Goal: Task Accomplishment & Management: Contribute content

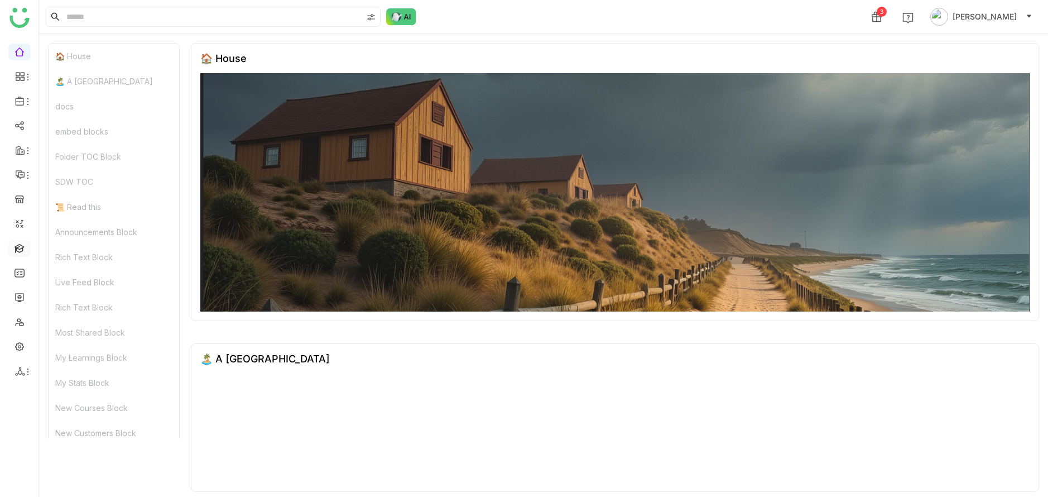
click at [25, 252] on link at bounding box center [20, 247] width 10 height 9
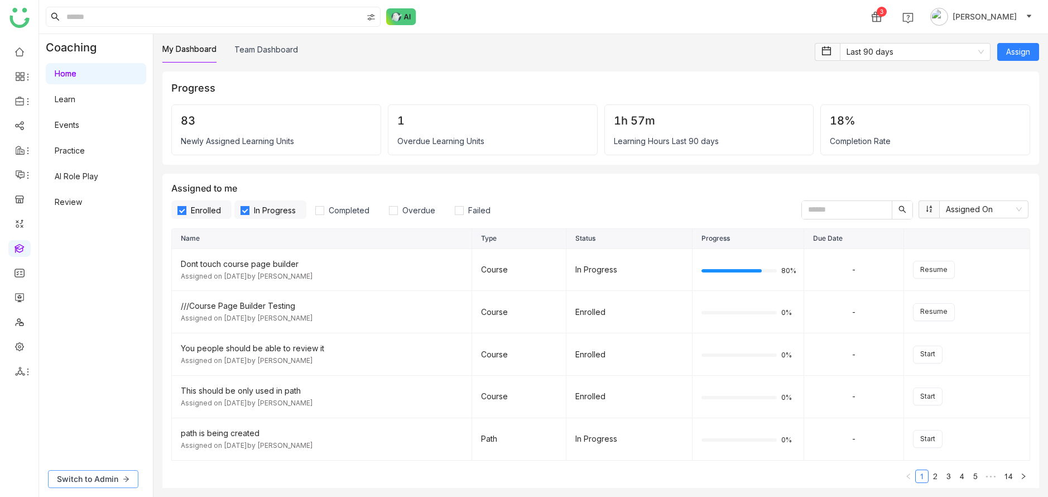
click at [104, 478] on span "Switch to Admin" at bounding box center [87, 479] width 61 height 12
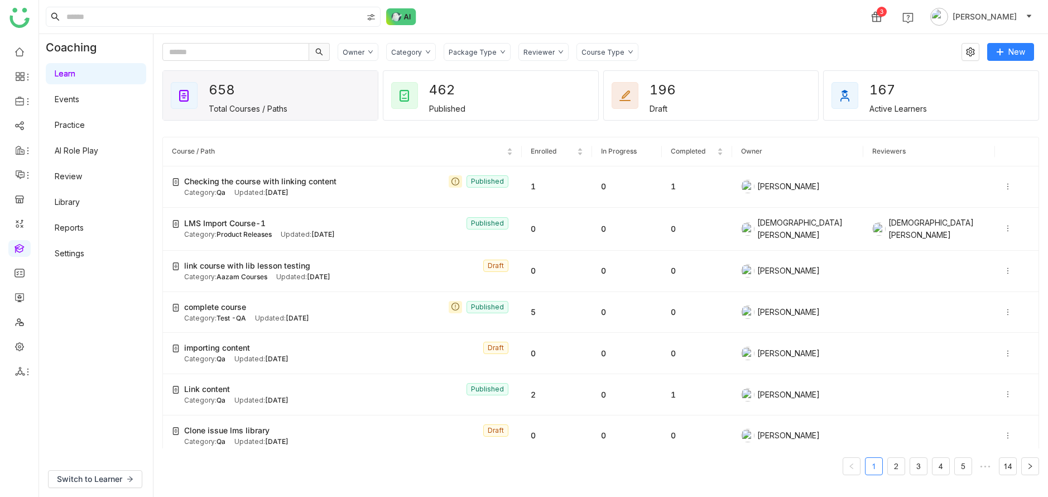
click at [80, 197] on link "Library" at bounding box center [67, 201] width 25 height 9
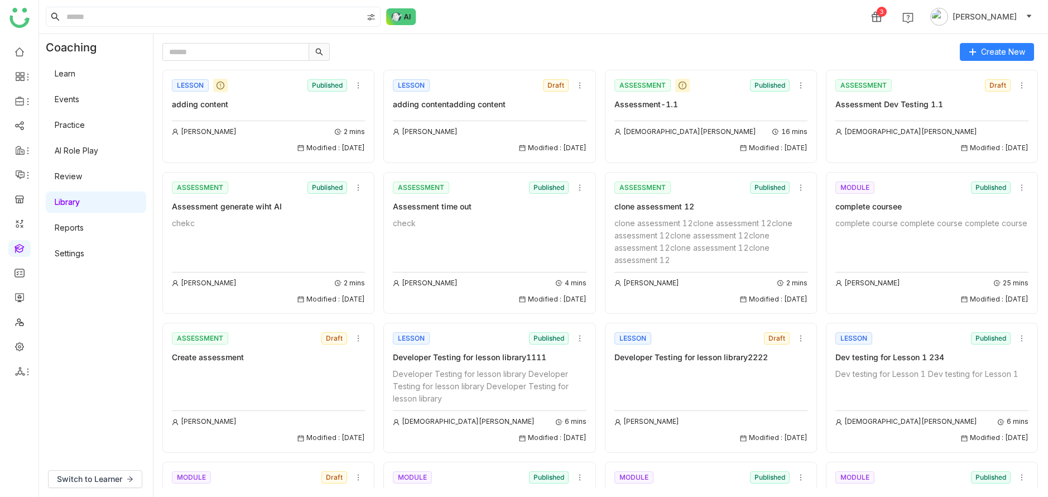
click at [79, 96] on link "Events" at bounding box center [67, 98] width 25 height 9
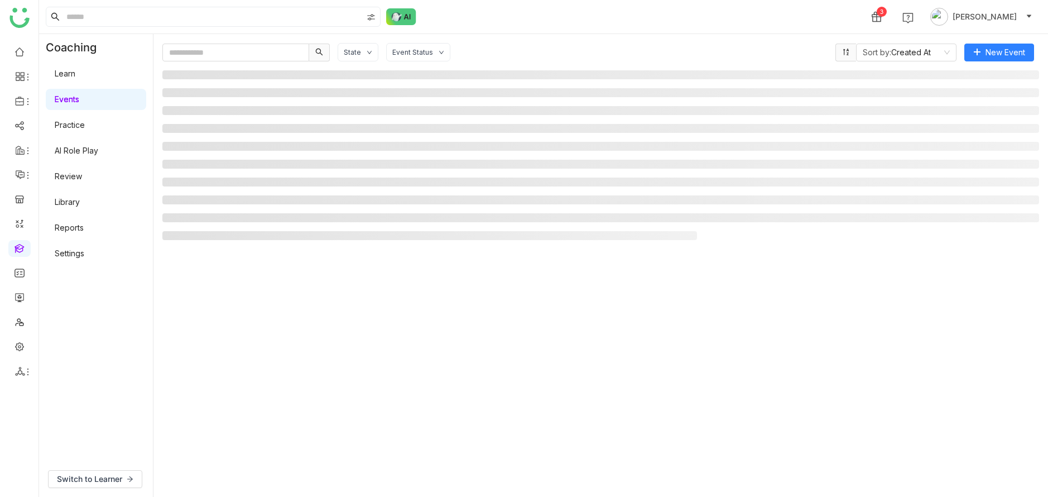
click at [75, 75] on link "Learn" at bounding box center [65, 73] width 21 height 9
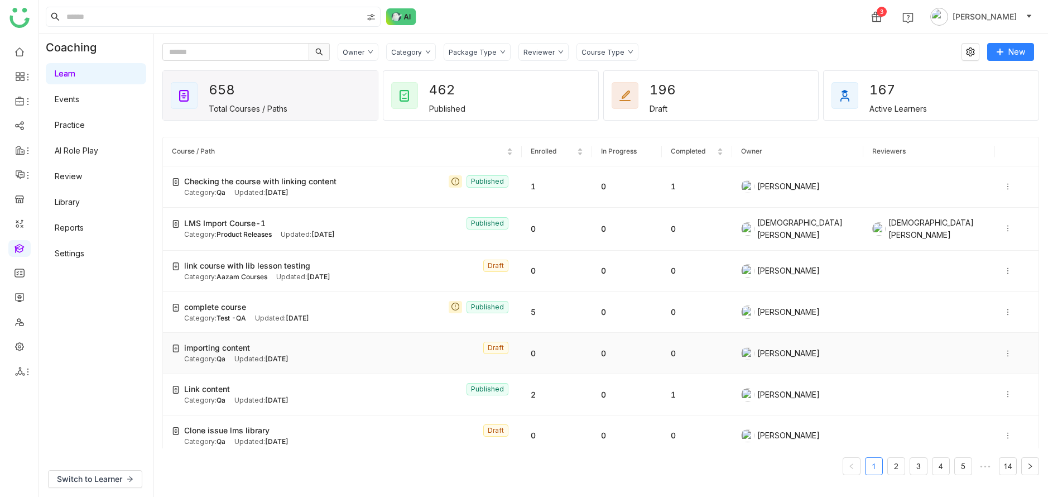
click at [427, 349] on div "importing content Draft" at bounding box center [348, 348] width 329 height 12
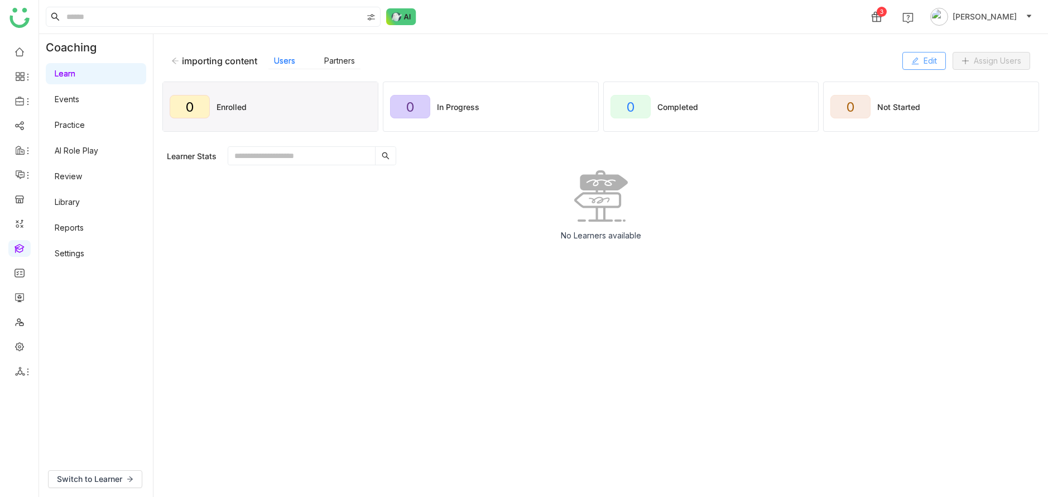
click at [917, 57] on button "Edit" at bounding box center [925, 61] width 44 height 18
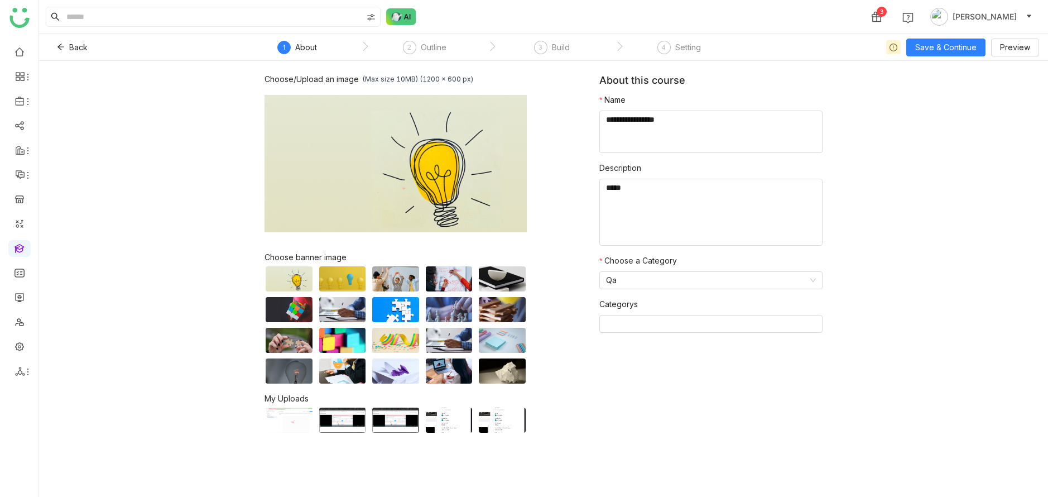
click at [555, 37] on nz-steps "1 About 2 Outline 3 Build 4 Setting" at bounding box center [492, 47] width 502 height 27
click at [556, 48] on div "Build" at bounding box center [561, 47] width 18 height 13
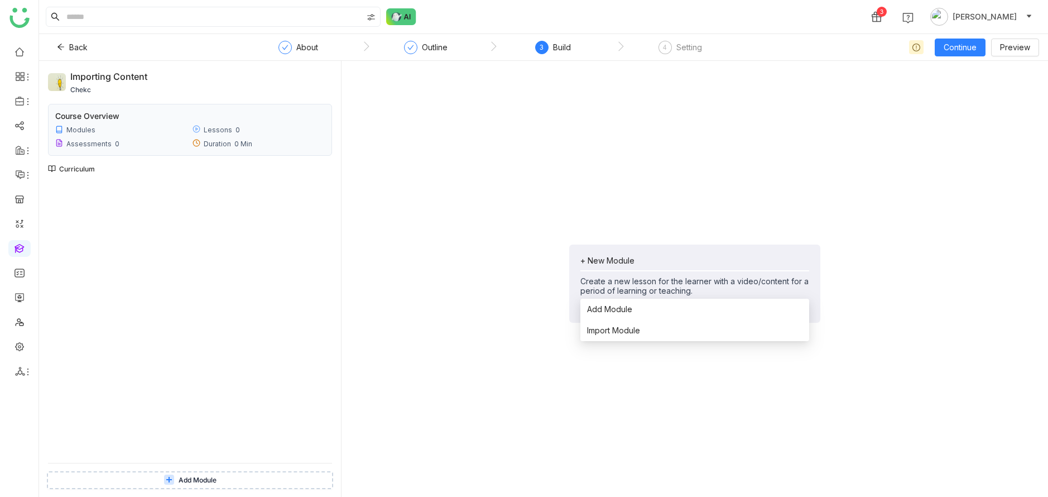
click at [614, 257] on div "+ New Module" at bounding box center [694, 260] width 229 height 9
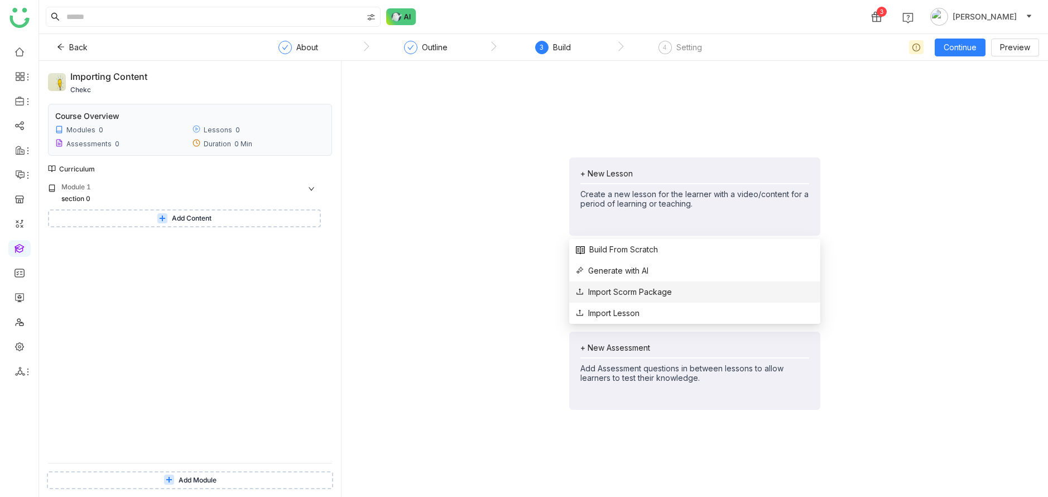
click at [690, 282] on li "Import Scorm Package" at bounding box center [694, 291] width 251 height 21
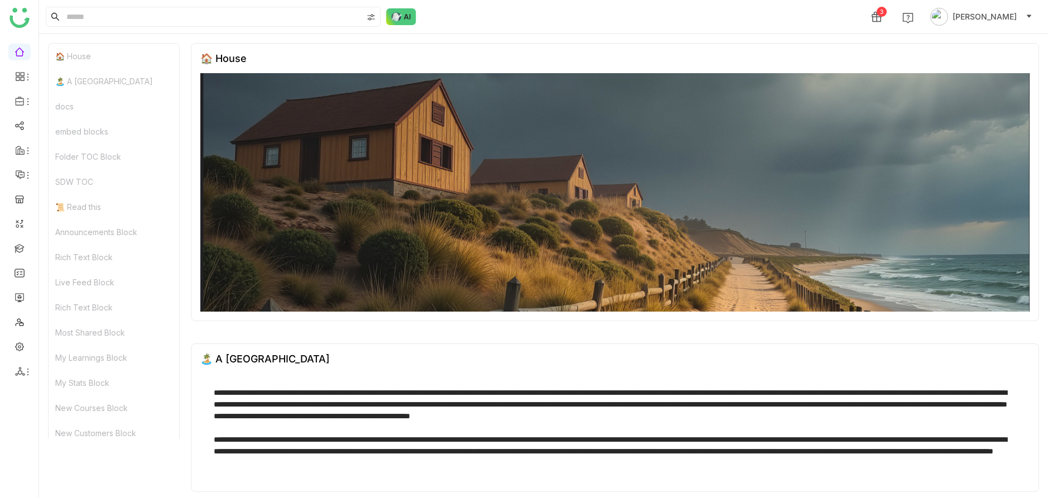
click at [19, 257] on ul at bounding box center [19, 212] width 39 height 352
click at [19, 251] on link at bounding box center [20, 247] width 10 height 9
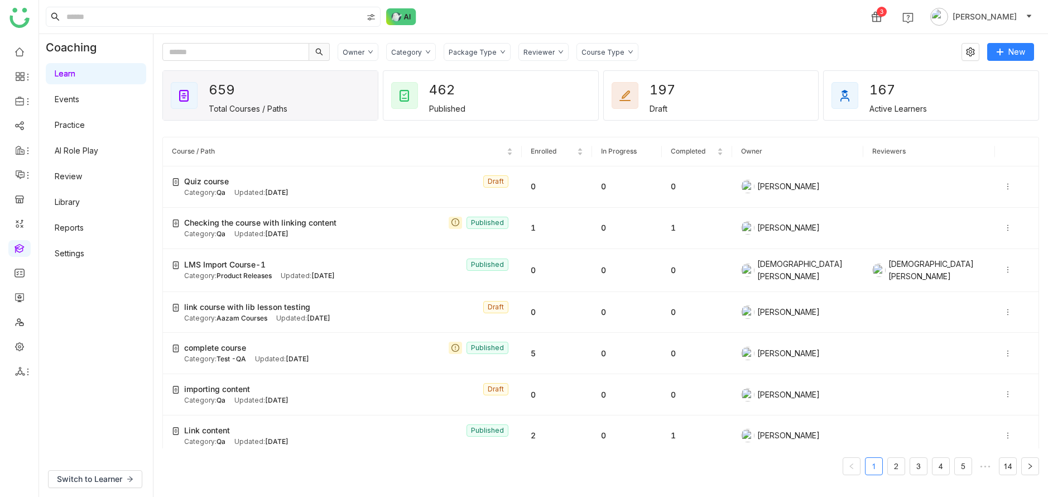
click at [80, 200] on link "Library" at bounding box center [67, 201] width 25 height 9
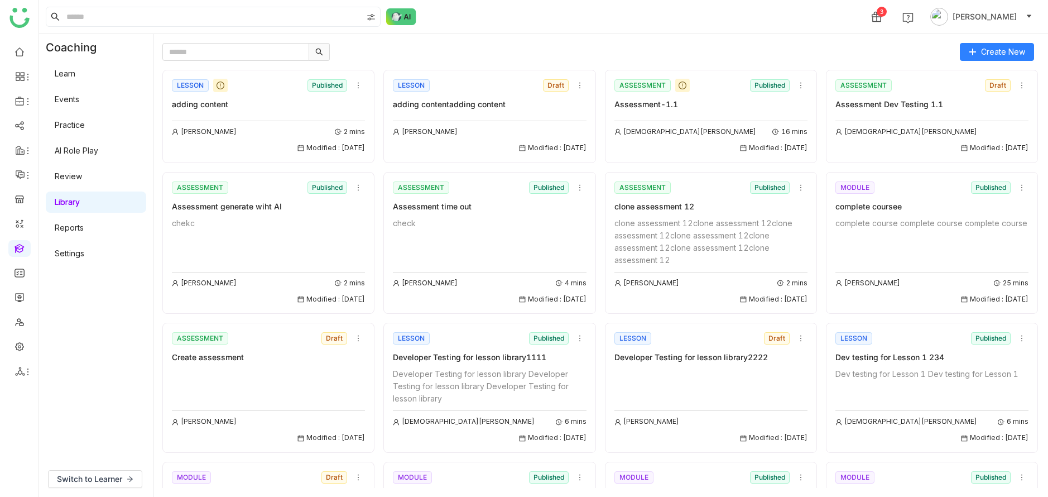
click at [937, 218] on div "complete course complete course complete course" at bounding box center [932, 223] width 193 height 12
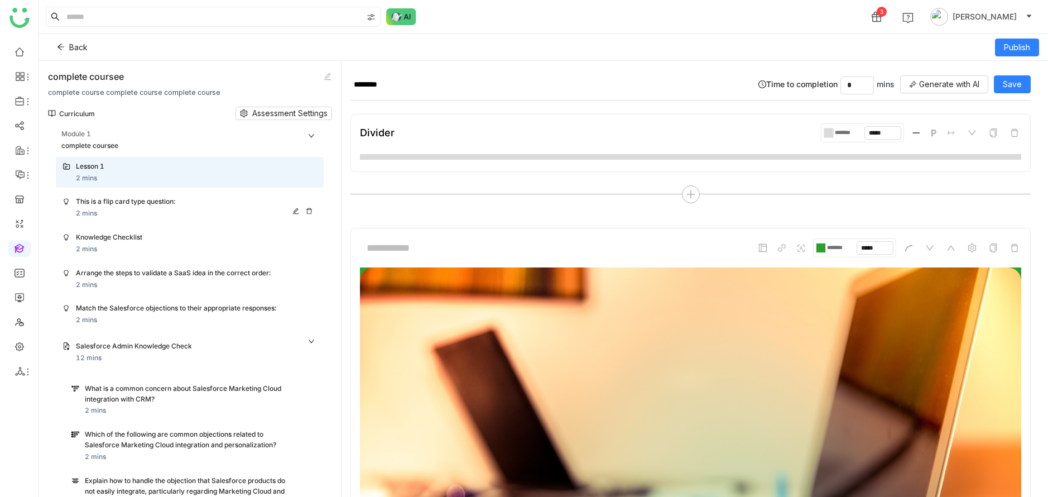
scroll to position [203, 0]
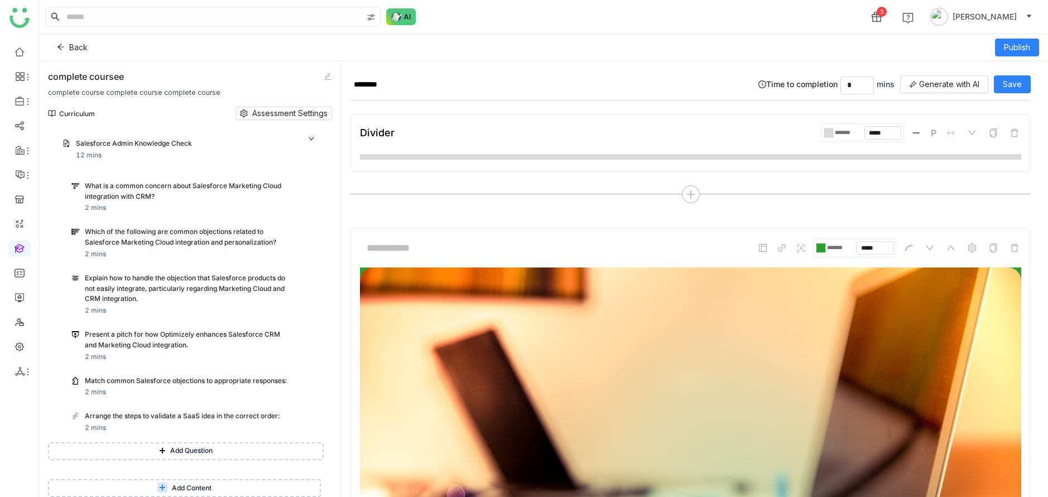
click at [202, 487] on span "Add Content" at bounding box center [192, 488] width 40 height 11
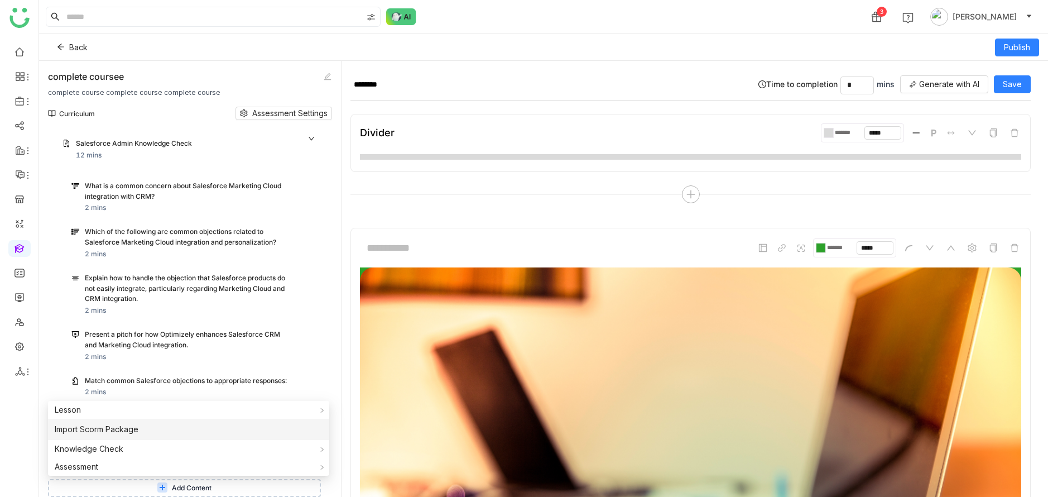
click at [200, 420] on li "Import Scorm Package" at bounding box center [188, 429] width 281 height 21
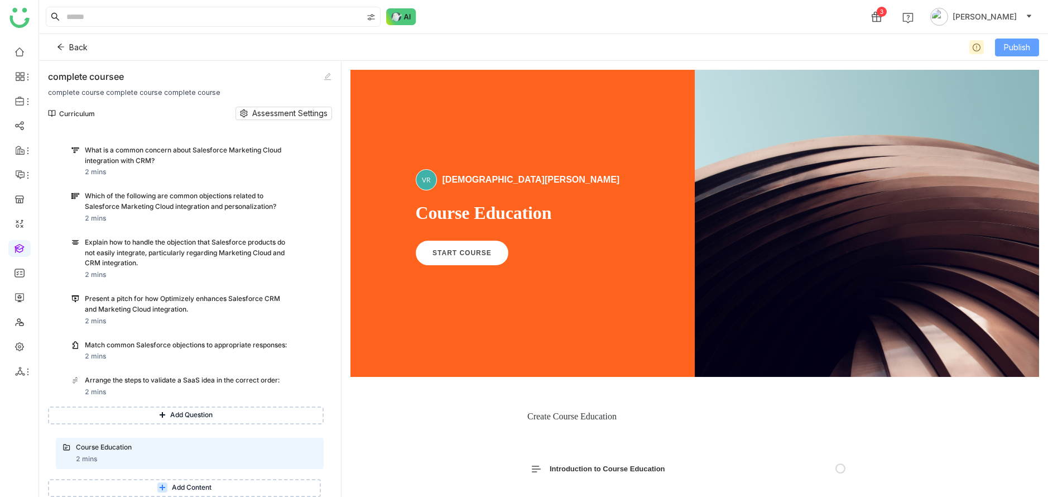
click at [1028, 45] on span "Publish" at bounding box center [1017, 47] width 26 height 12
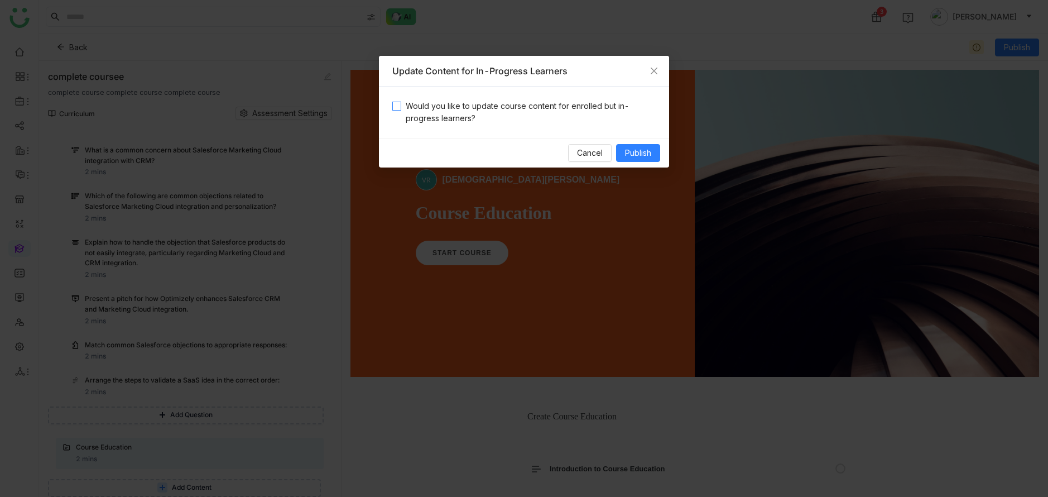
click at [490, 107] on span "Would you like to update course content for enrolled but in-progress learners?" at bounding box center [528, 112] width 255 height 25
click at [633, 150] on span "Publish" at bounding box center [638, 153] width 26 height 12
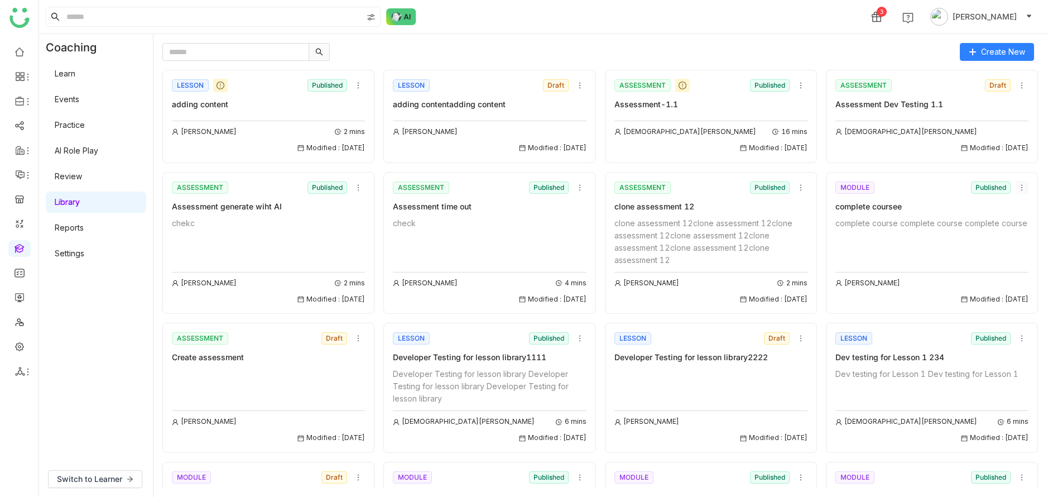
click at [1024, 188] on icon at bounding box center [1022, 188] width 8 height 8
click at [994, 247] on span "Add to Course" at bounding box center [995, 250] width 54 height 12
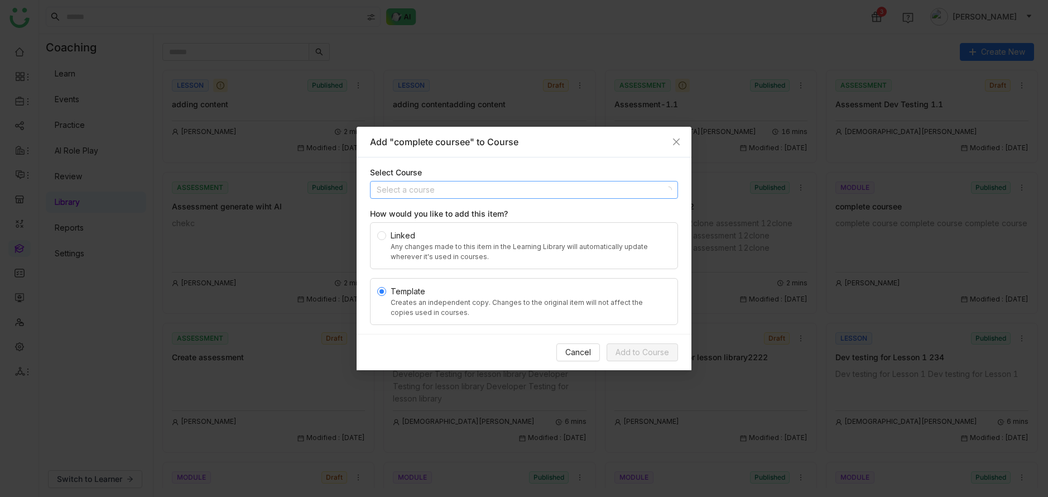
click at [513, 198] on input at bounding box center [520, 189] width 287 height 17
type input "********"
click at [501, 230] on div "importing content" at bounding box center [524, 230] width 295 height 12
click at [594, 266] on label "Linked Any changes made to this item in the Learning Library will automatically…" at bounding box center [524, 245] width 308 height 47
click at [655, 355] on span "Add to Course" at bounding box center [643, 352] width 54 height 12
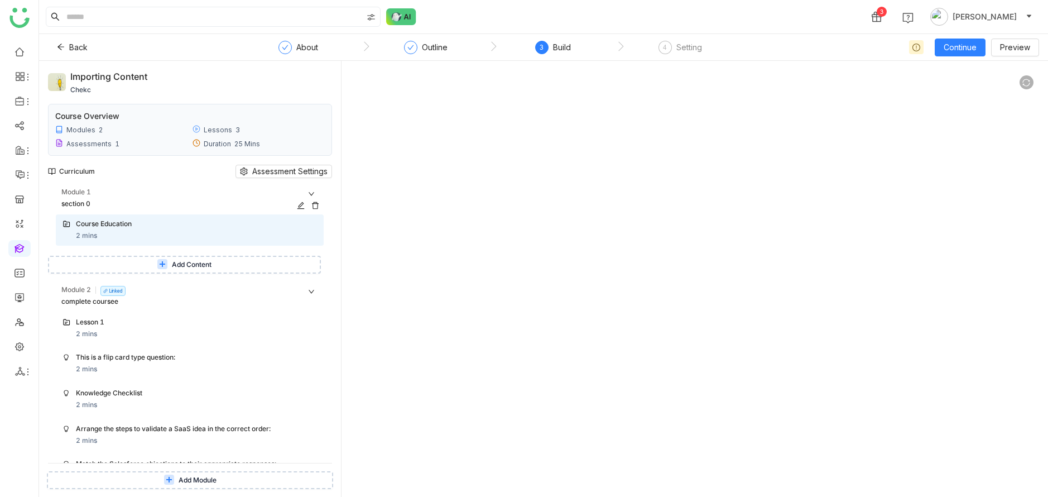
click at [205, 196] on div "Module 1" at bounding box center [192, 193] width 262 height 12
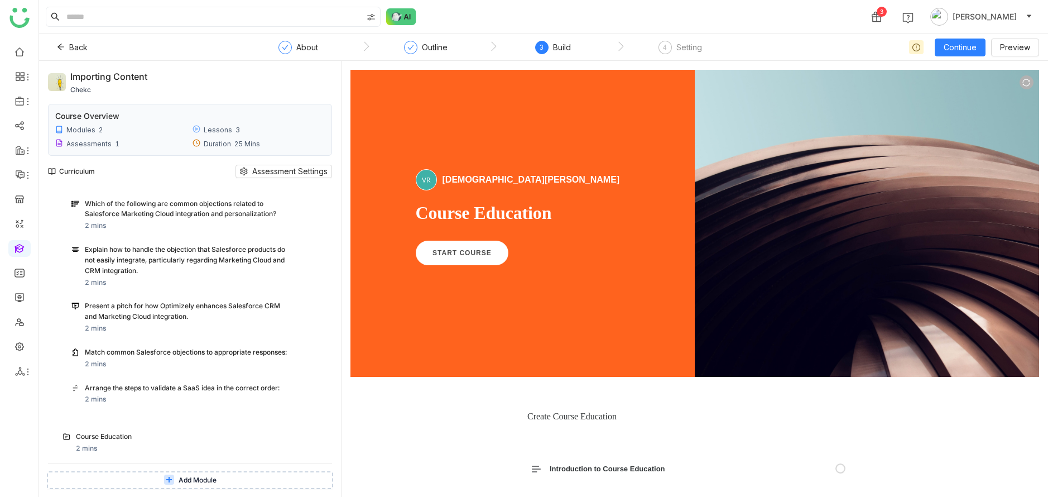
click at [160, 442] on div "Course Education" at bounding box center [196, 437] width 241 height 12
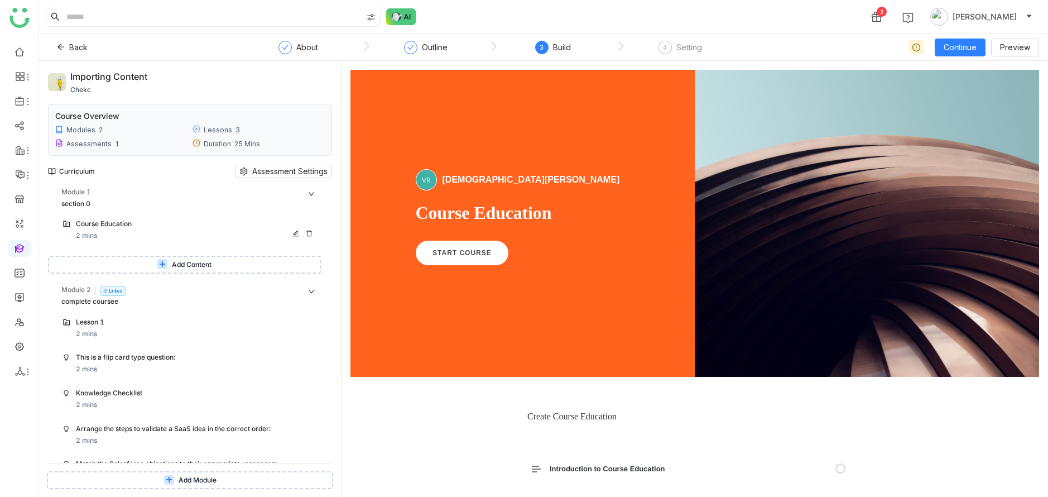
click at [148, 231] on div "Course Education 2 mins" at bounding box center [196, 230] width 241 height 22
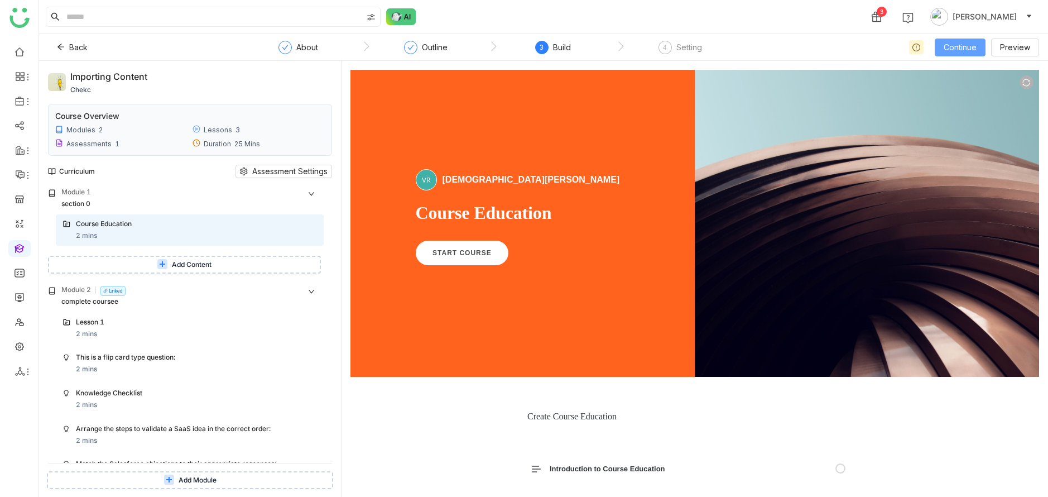
click at [954, 48] on span "Continue" at bounding box center [960, 47] width 33 height 12
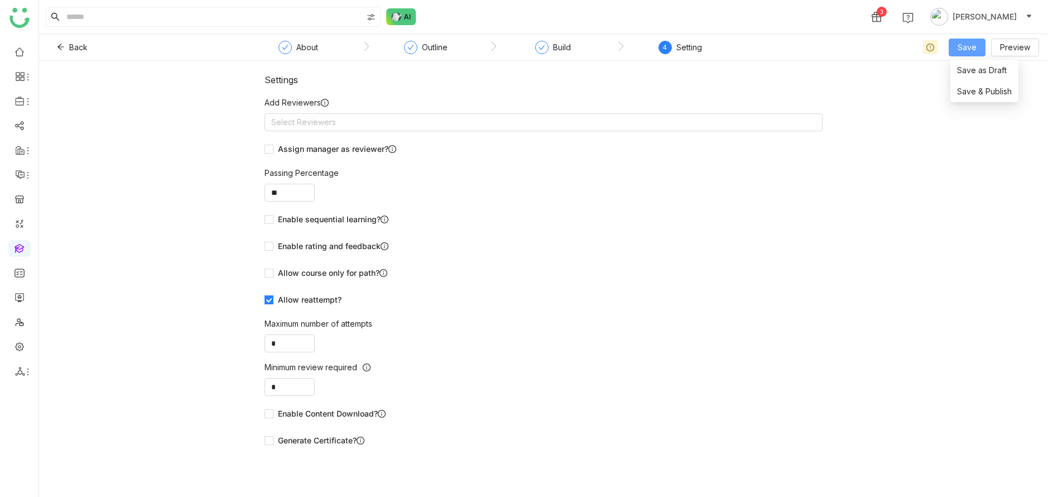
click at [962, 46] on span "Save" at bounding box center [967, 47] width 19 height 12
click at [972, 90] on span "Save & Publish" at bounding box center [984, 91] width 55 height 12
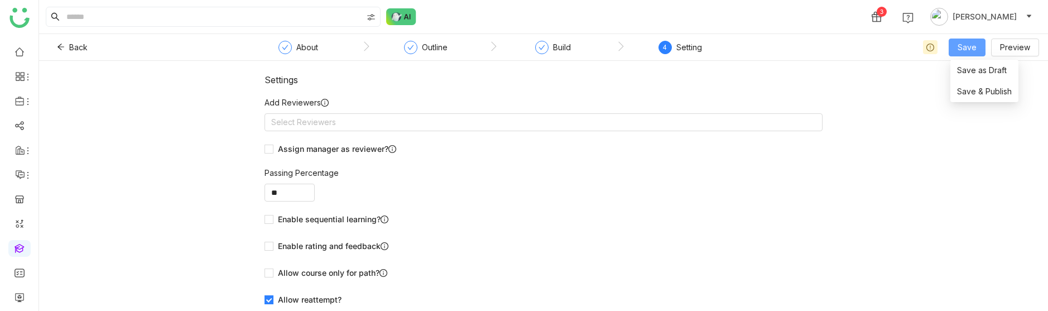
click at [963, 44] on span "Save" at bounding box center [967, 47] width 19 height 12
click at [971, 88] on span "Save & Publish" at bounding box center [984, 91] width 55 height 12
click at [565, 44] on div "Build" at bounding box center [562, 47] width 18 height 13
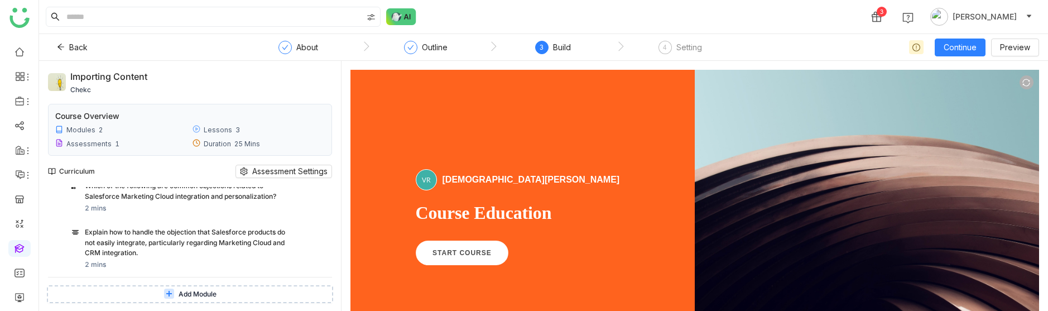
scroll to position [573, 0]
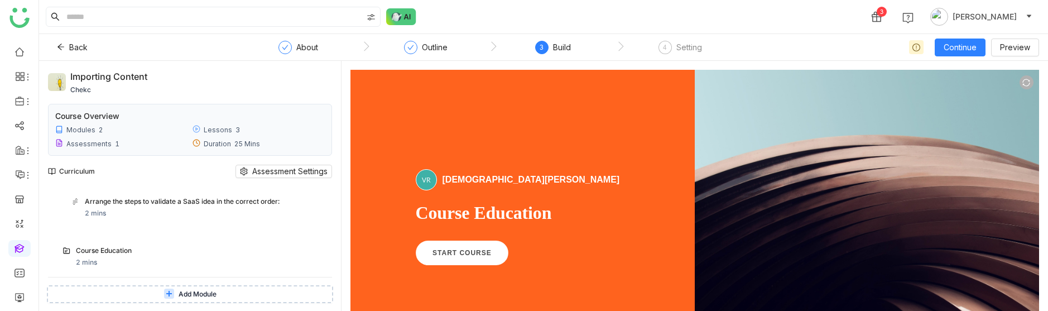
click at [186, 258] on div "Course Education 2 mins" at bounding box center [196, 257] width 241 height 22
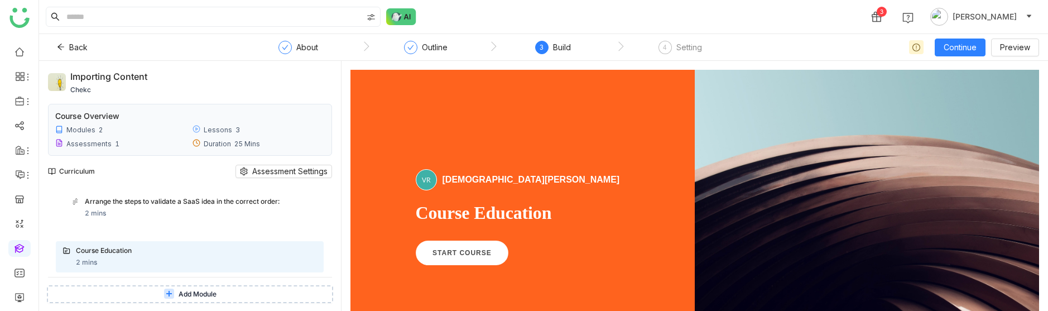
click at [135, 202] on div "Arrange the steps to validate a SaaS idea in the correct order:" at bounding box center [187, 201] width 204 height 11
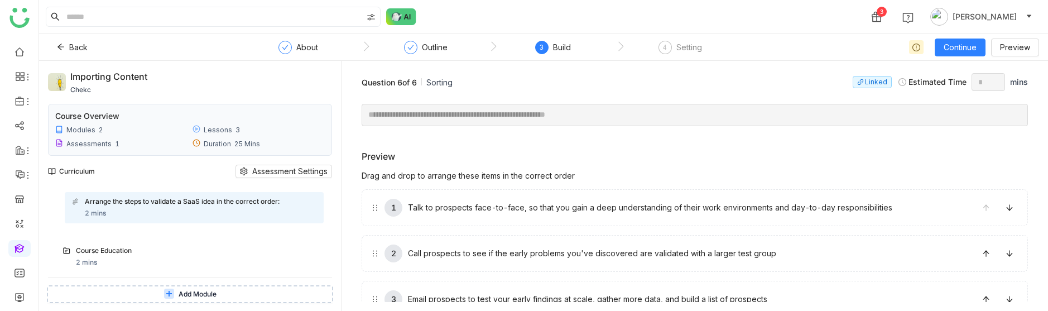
click at [150, 254] on div "Course Education" at bounding box center [182, 251] width 213 height 11
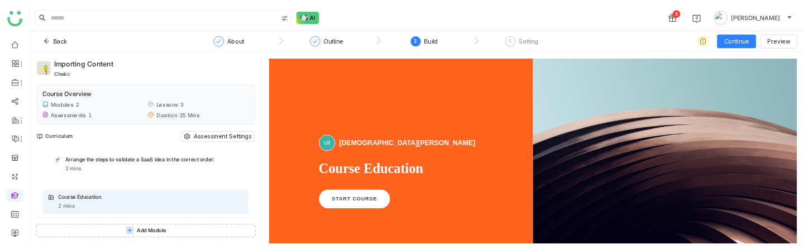
scroll to position [625, 0]
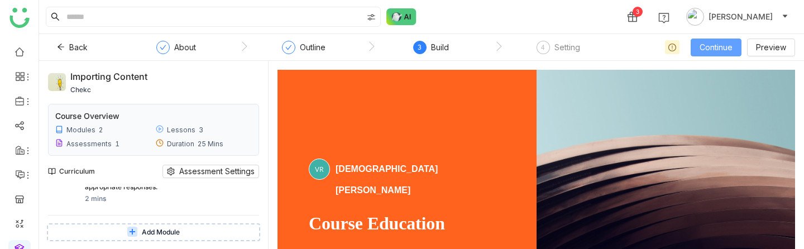
click at [735, 52] on button "Continue" at bounding box center [715, 48] width 51 height 18
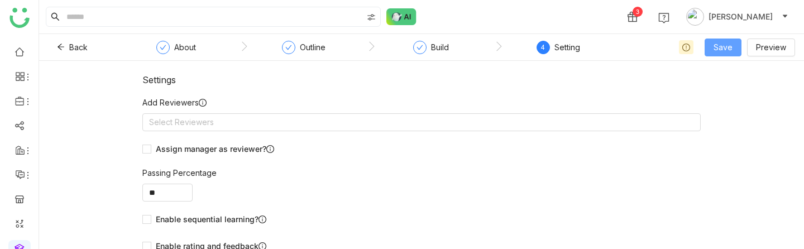
click at [733, 51] on button "Save" at bounding box center [722, 48] width 37 height 18
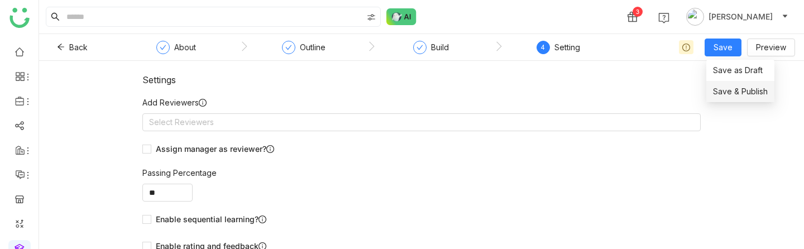
click at [732, 87] on span "Save & Publish" at bounding box center [740, 91] width 55 height 12
